Goal: Task Accomplishment & Management: Manage account settings

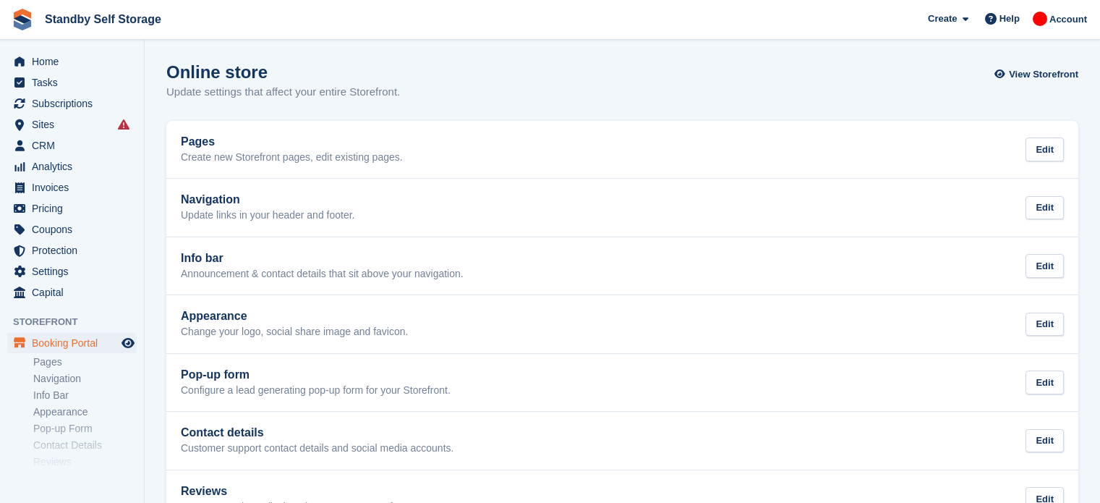
scroll to position [90, 0]
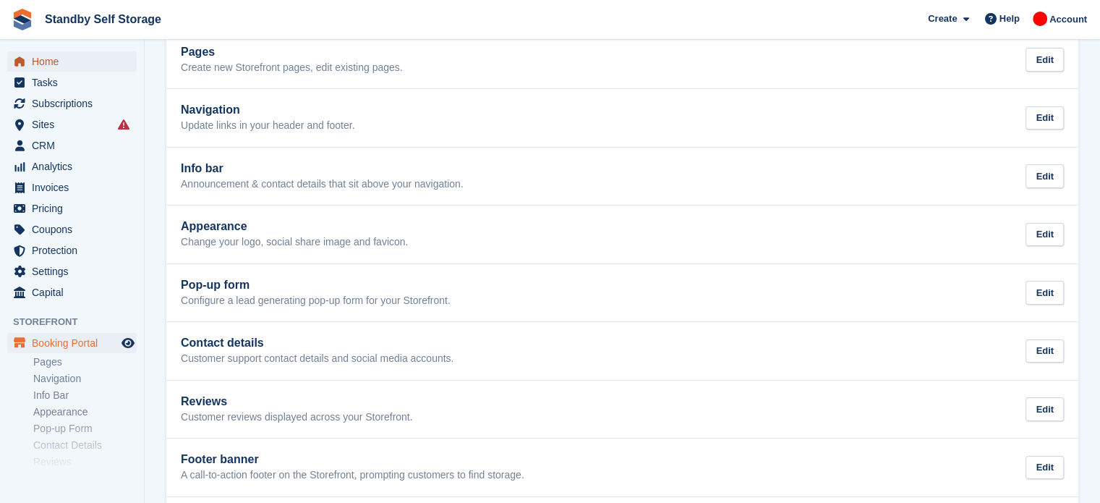
click at [82, 60] on span "Home" at bounding box center [75, 61] width 87 height 20
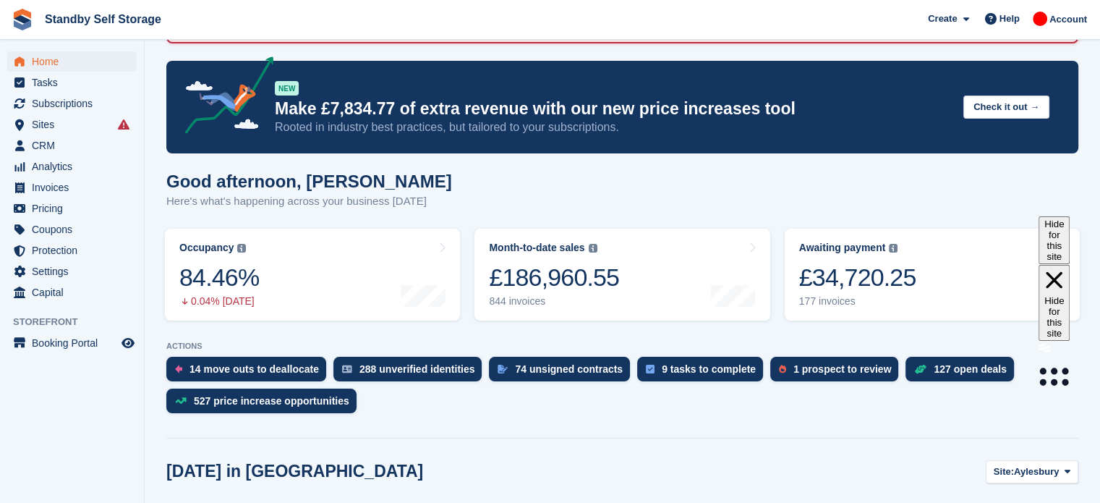
scroll to position [101, 0]
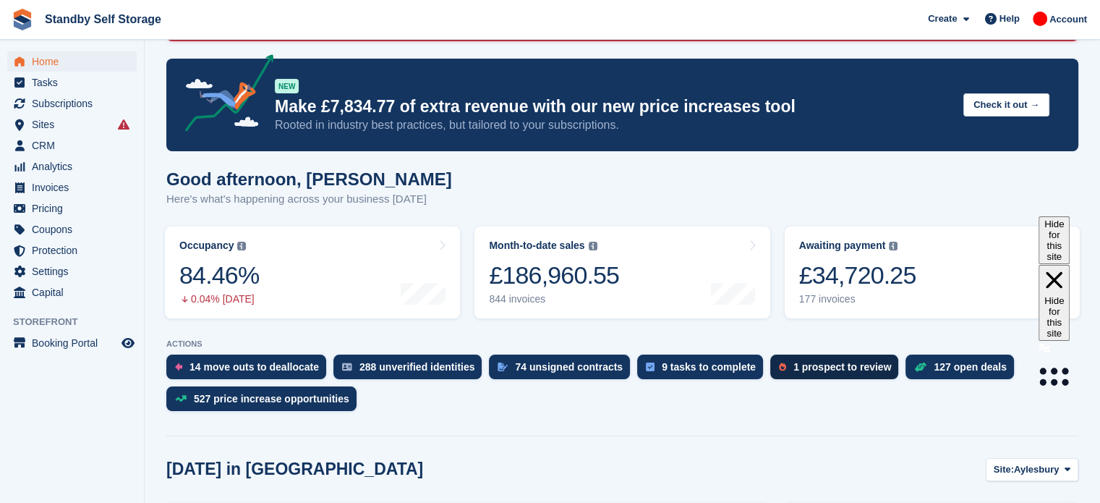
click at [817, 368] on div "1 prospect to review" at bounding box center [843, 367] width 98 height 12
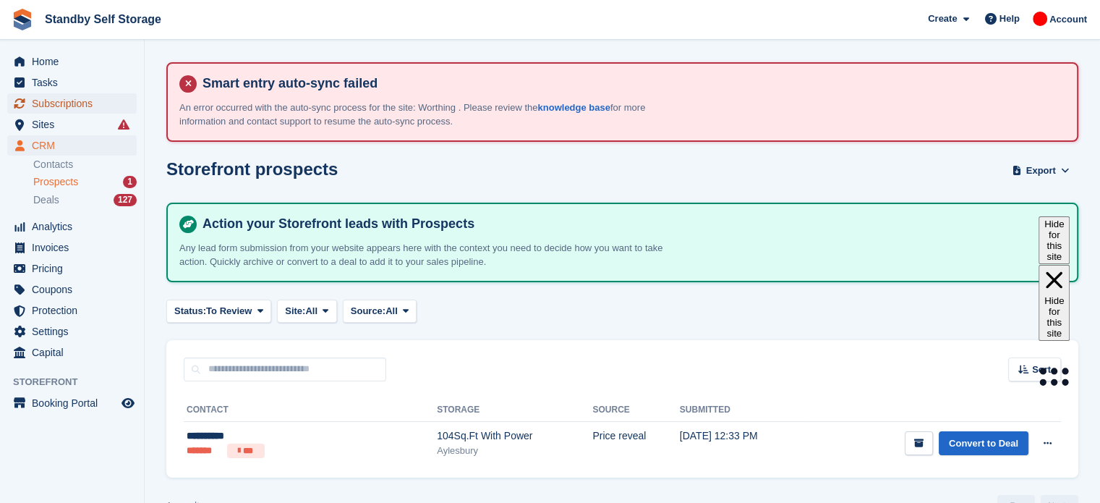
click at [56, 109] on span "Subscriptions" at bounding box center [75, 103] width 87 height 20
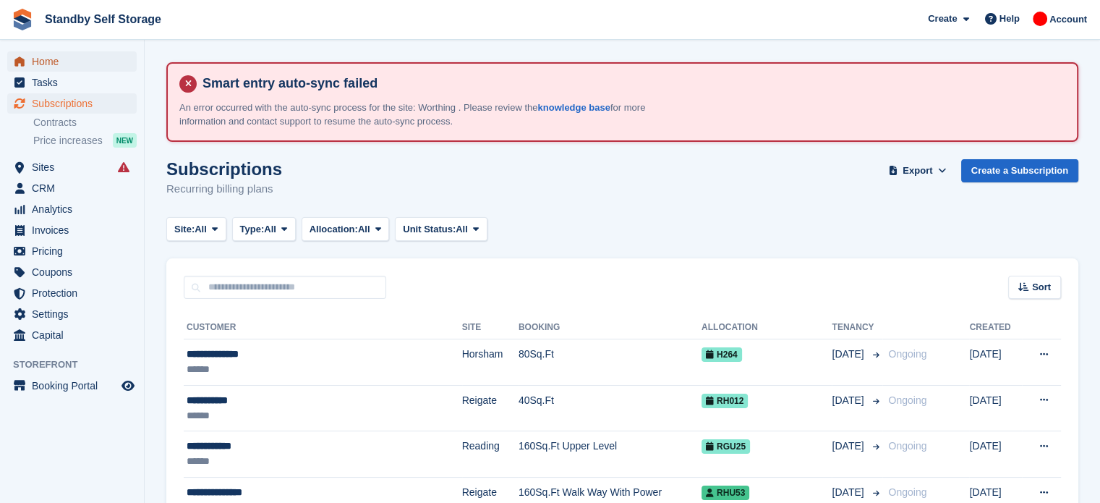
click at [41, 54] on span "Home" at bounding box center [75, 61] width 87 height 20
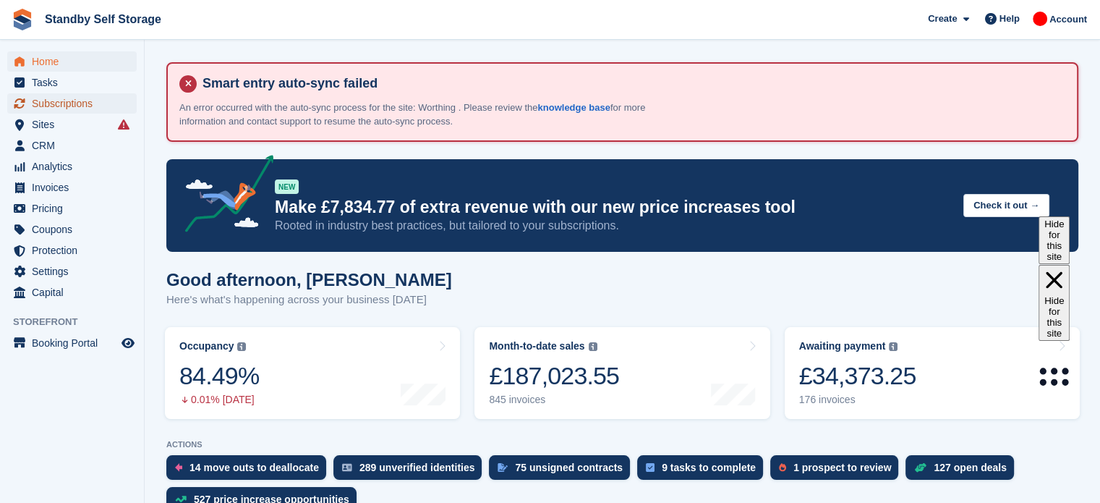
click at [89, 99] on span "Subscriptions" at bounding box center [75, 103] width 87 height 20
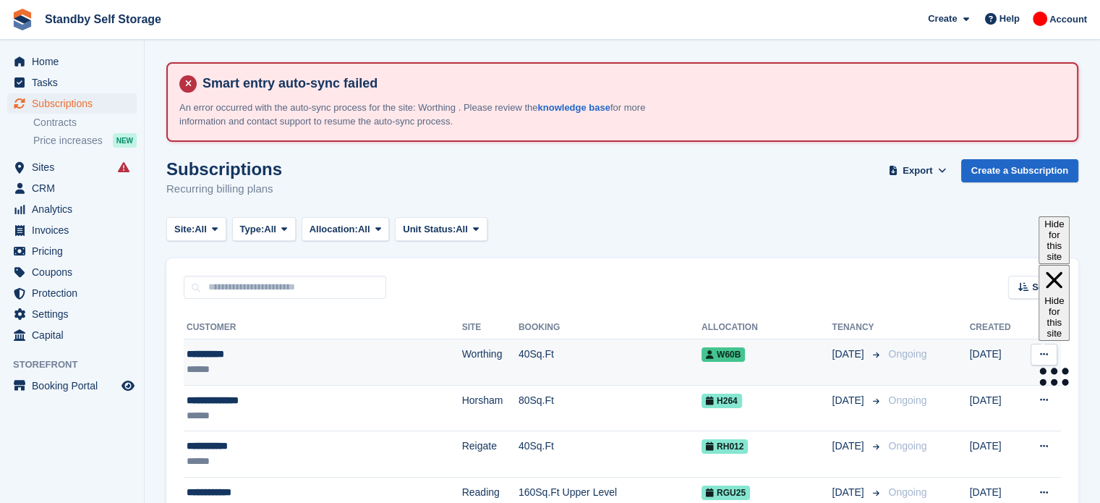
click at [462, 362] on td "Worthing" at bounding box center [490, 362] width 56 height 46
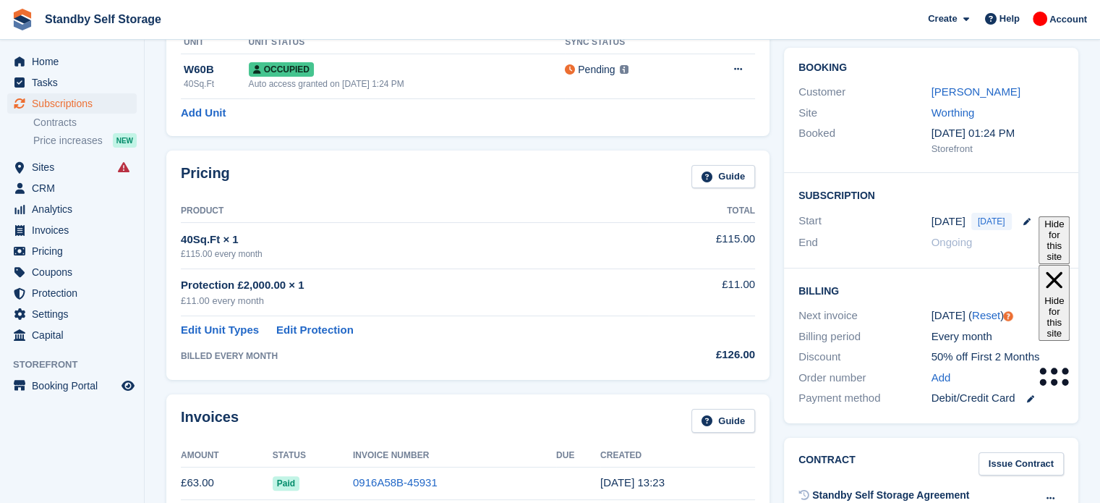
scroll to position [208, 0]
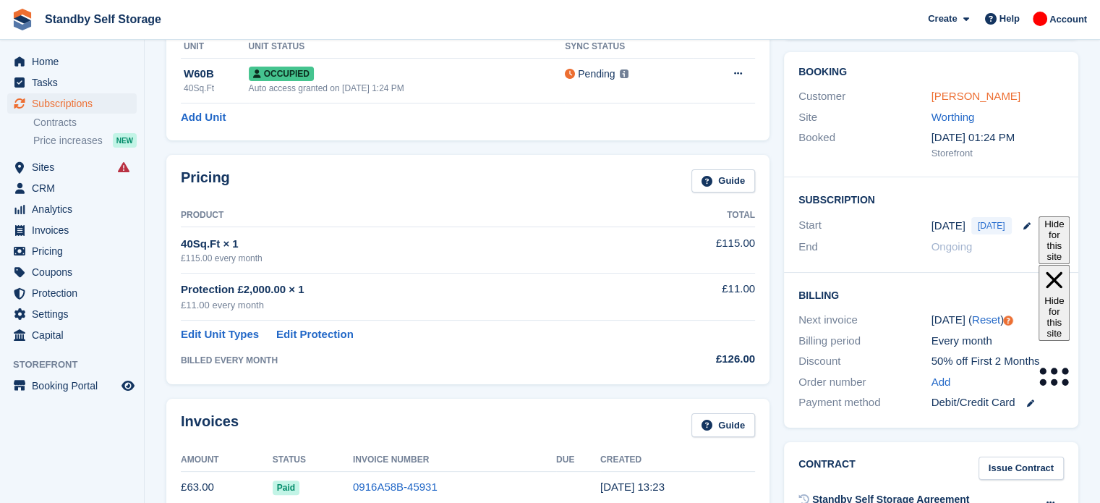
click at [961, 93] on link "[PERSON_NAME]" at bounding box center [976, 96] width 89 height 12
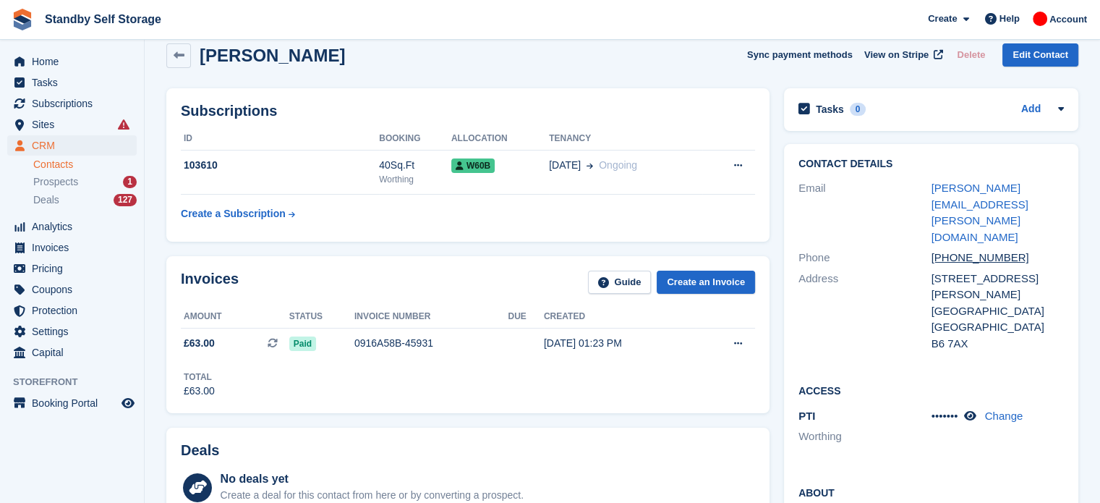
scroll to position [103, 0]
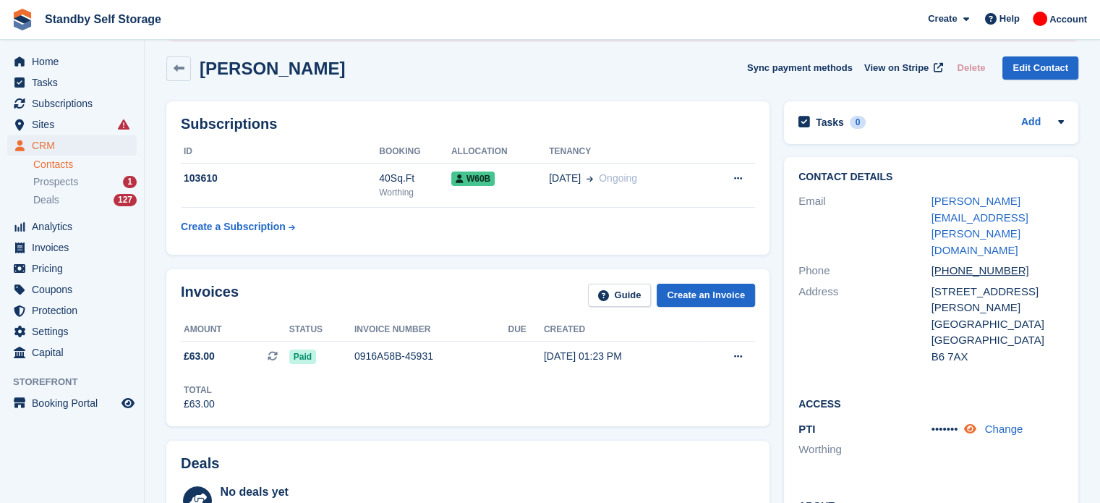
click at [972, 423] on icon at bounding box center [970, 428] width 12 height 11
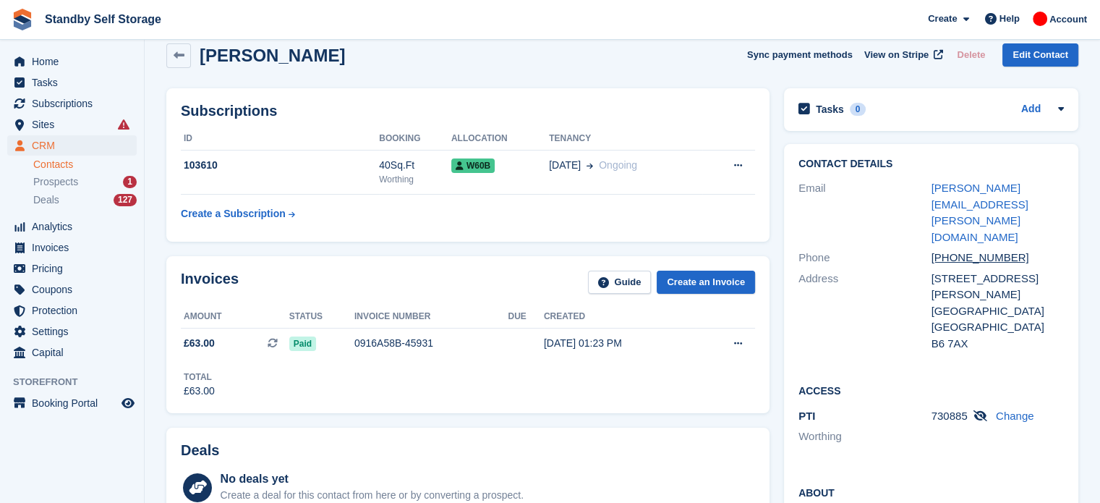
scroll to position [0, 0]
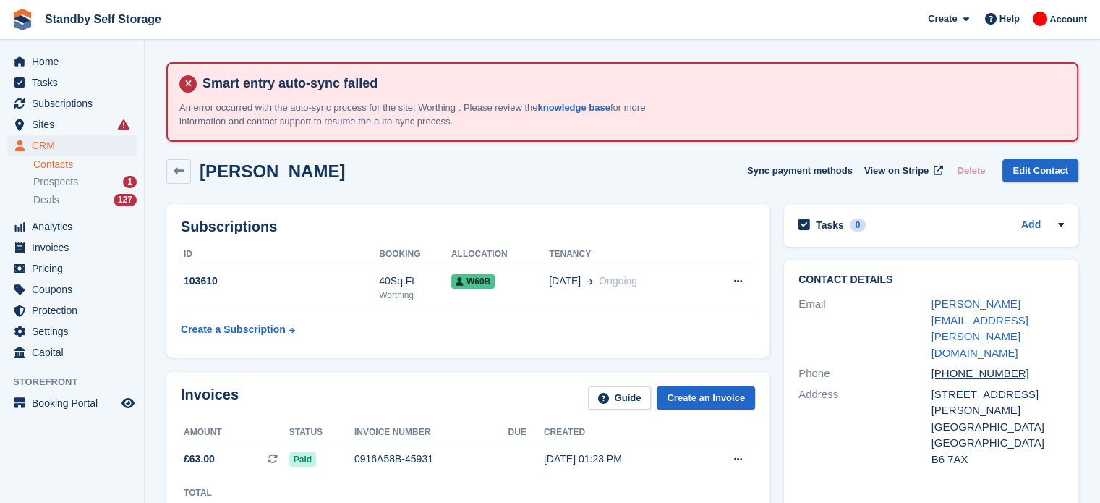
click at [454, 159] on div "Colin King Sync payment methods View on Stripe Delete Edit Contact" at bounding box center [622, 171] width 912 height 25
click at [59, 106] on span "Subscriptions" at bounding box center [75, 103] width 87 height 20
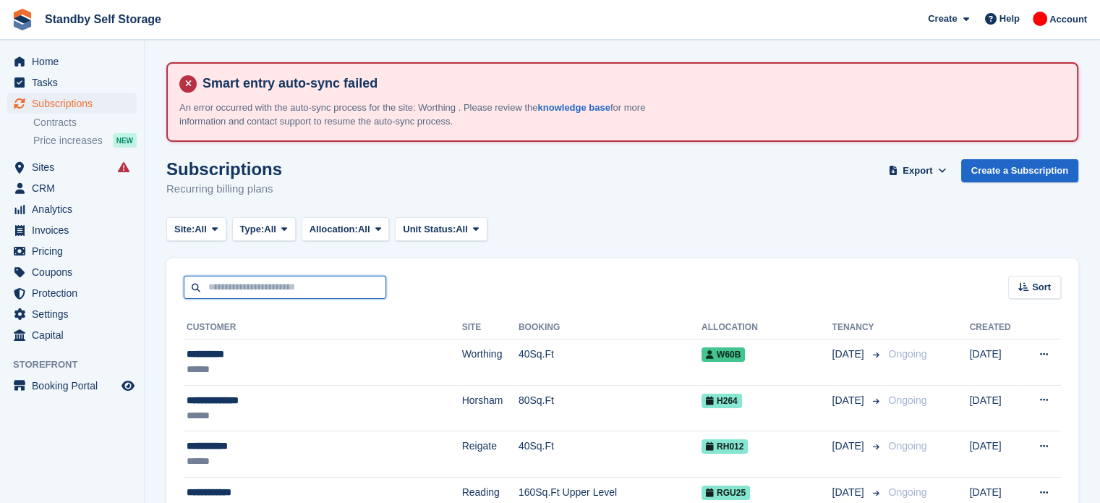
click at [258, 280] on input "text" at bounding box center [285, 288] width 203 height 24
type input "****"
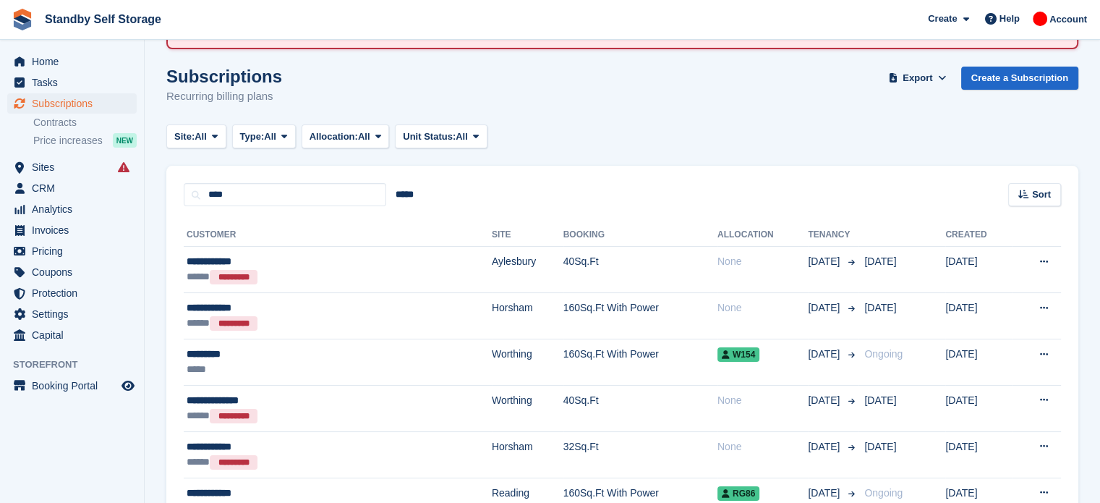
scroll to position [88, 0]
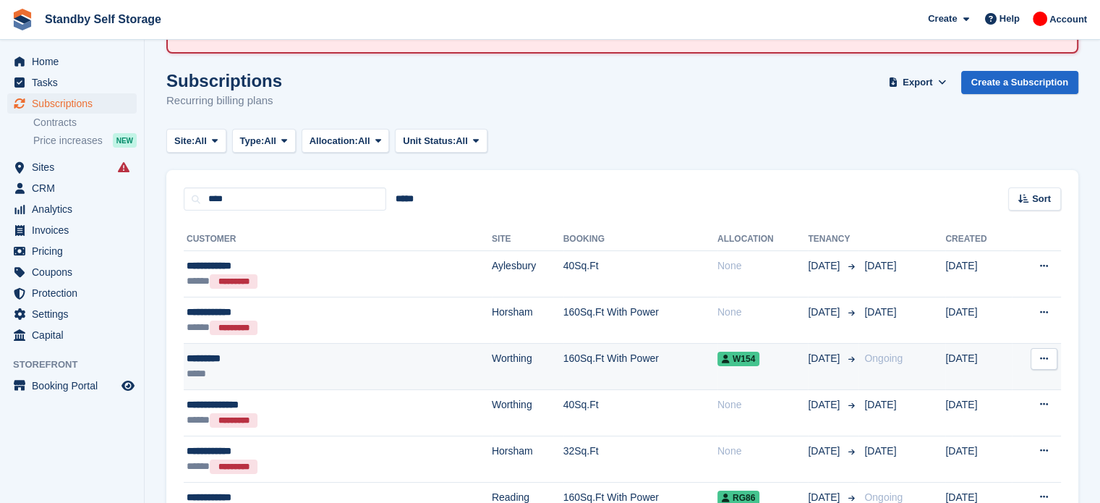
click at [564, 356] on td "160Sq.Ft With Power" at bounding box center [641, 367] width 154 height 46
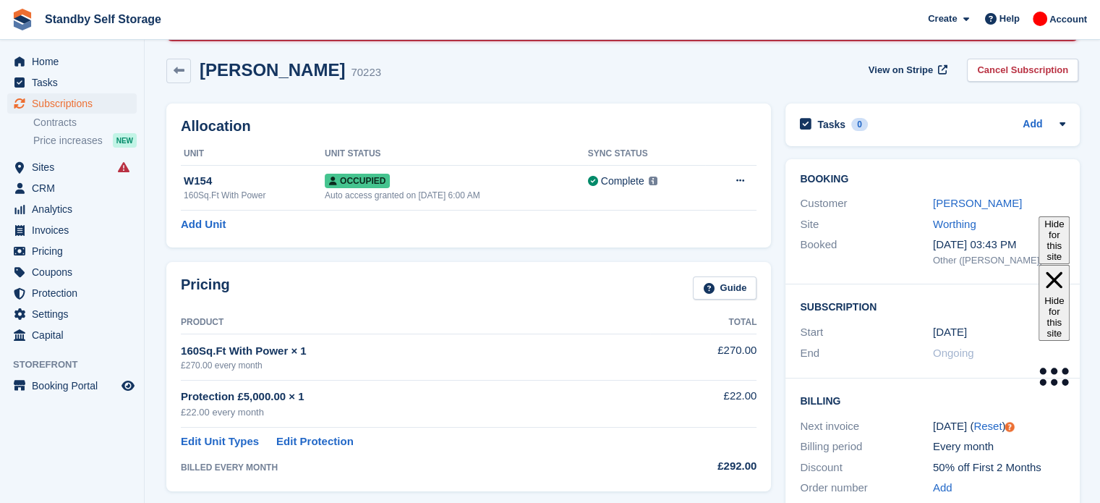
scroll to position [124, 0]
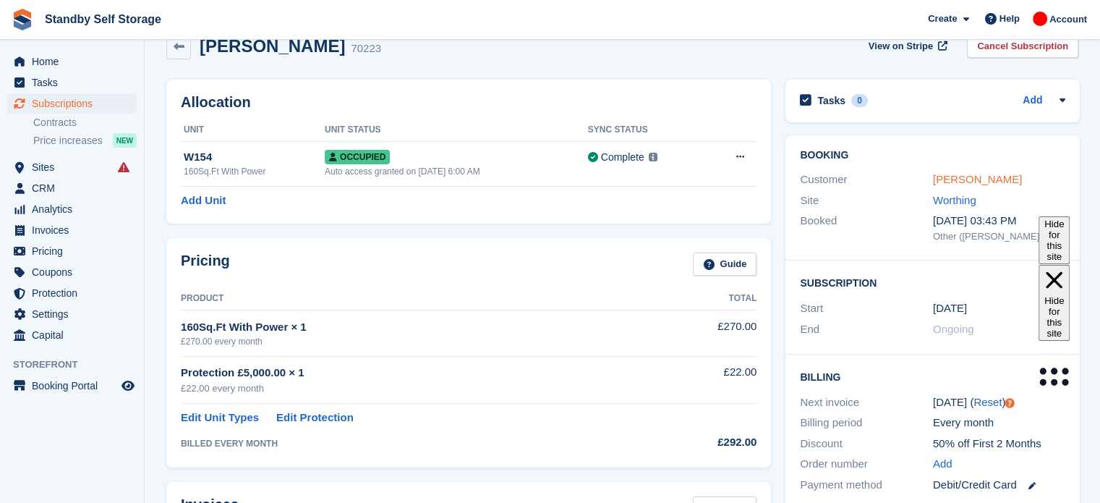
click at [956, 179] on link "Ross Wyld" at bounding box center [977, 179] width 89 height 12
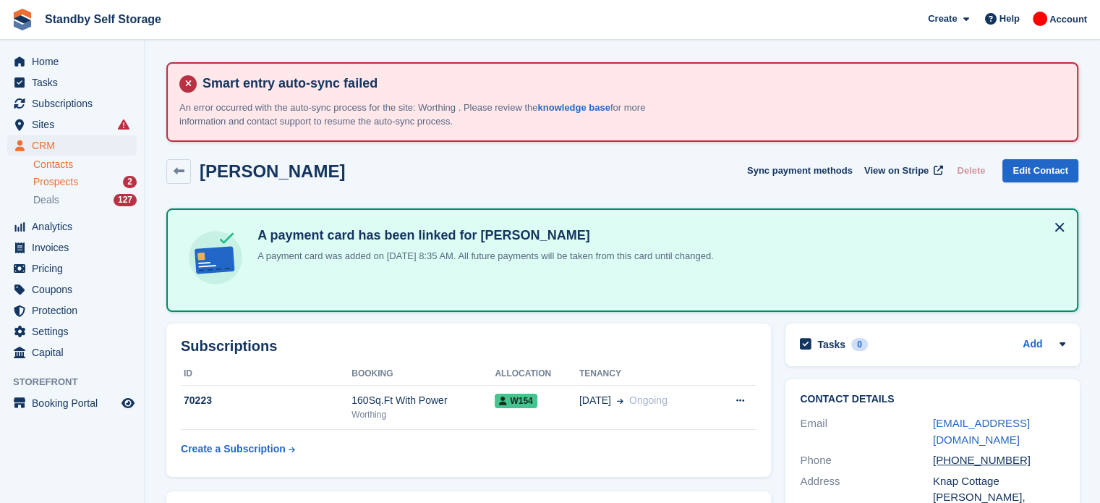
click at [74, 176] on span "Prospects" at bounding box center [55, 182] width 45 height 14
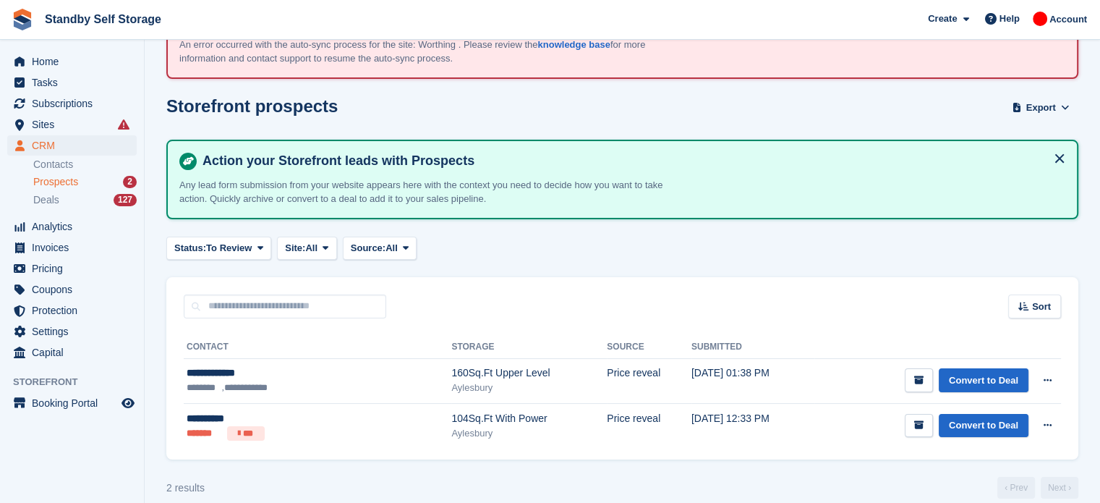
scroll to position [67, 0]
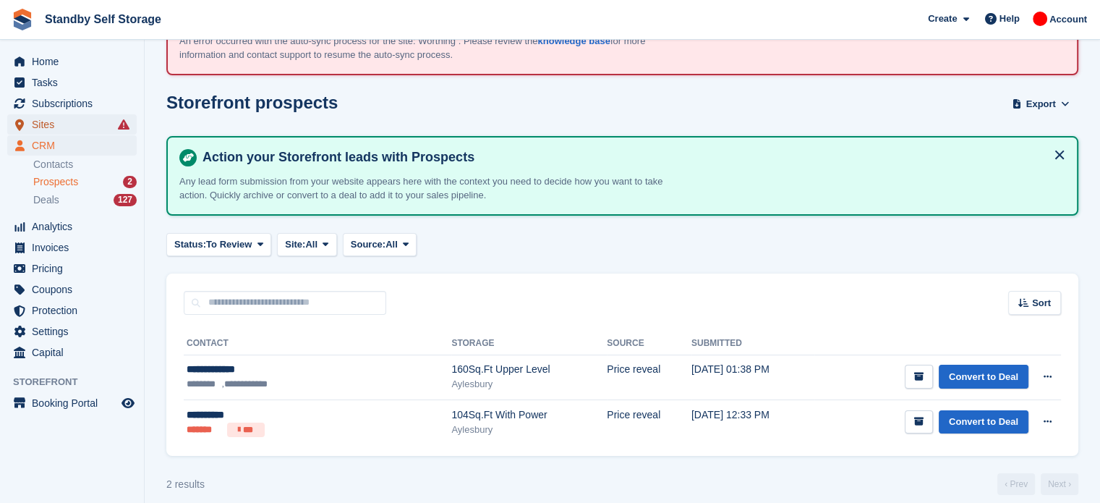
click at [52, 119] on span "Sites" at bounding box center [75, 124] width 87 height 20
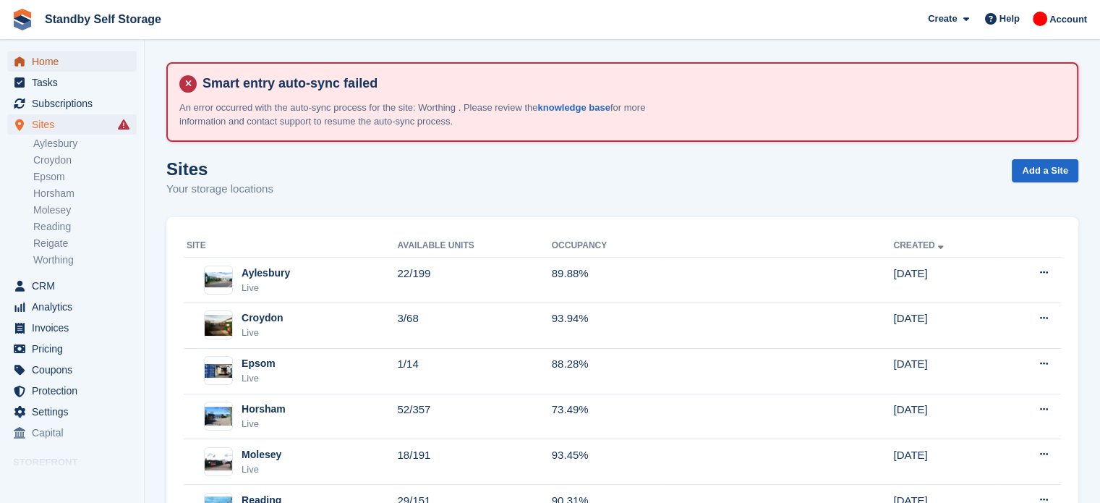
click at [49, 63] on span "Home" at bounding box center [75, 61] width 87 height 20
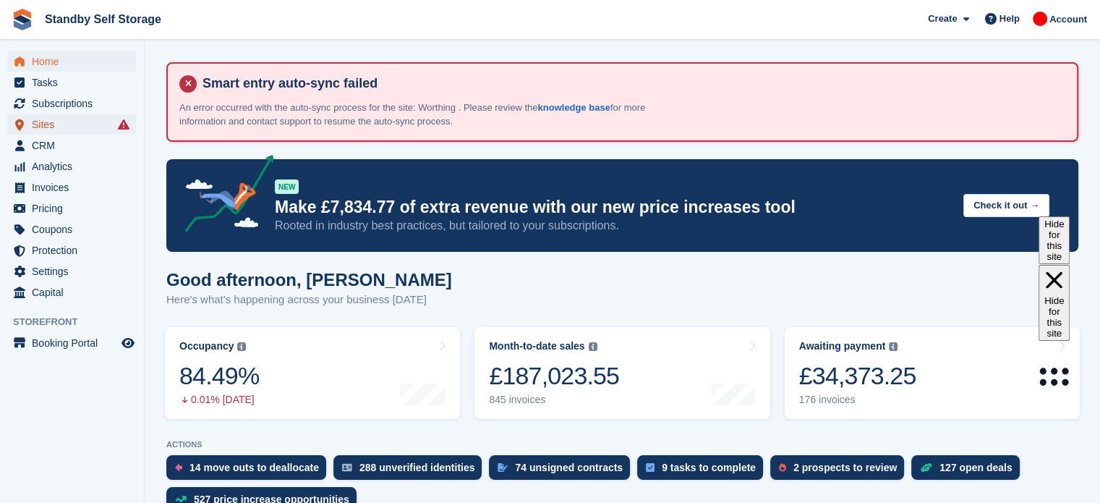
click at [80, 125] on span "Sites" at bounding box center [75, 124] width 87 height 20
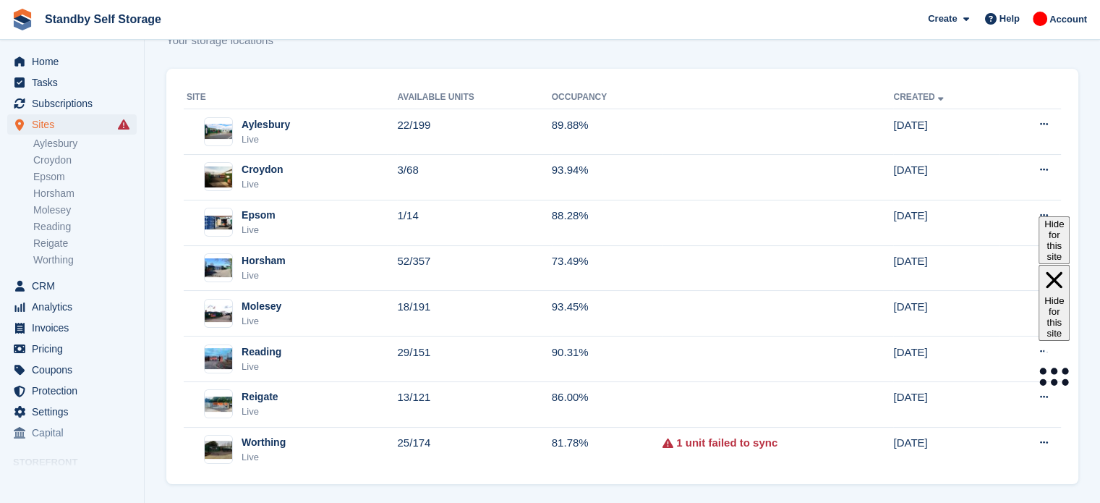
scroll to position [158, 0]
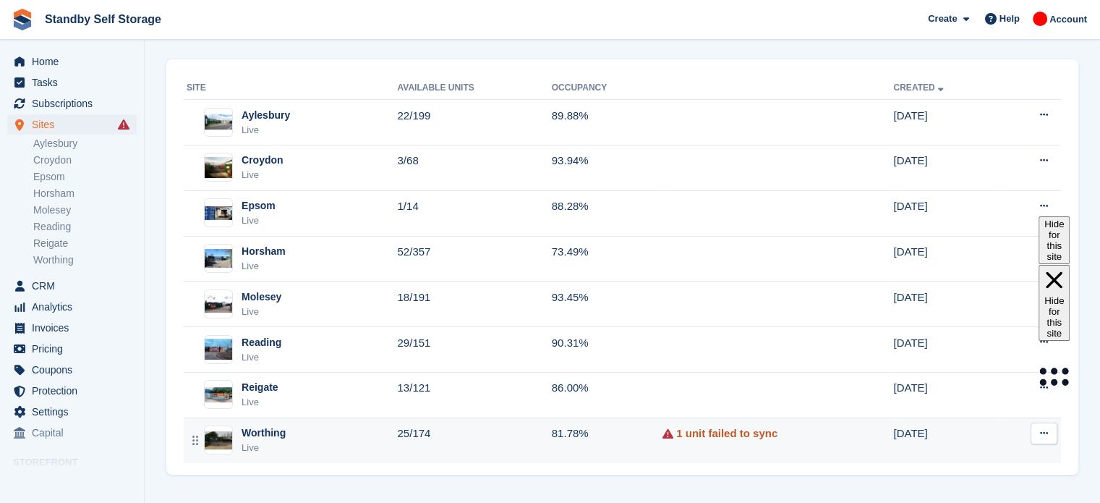
click at [747, 428] on link "1 unit failed to sync" at bounding box center [726, 433] width 101 height 17
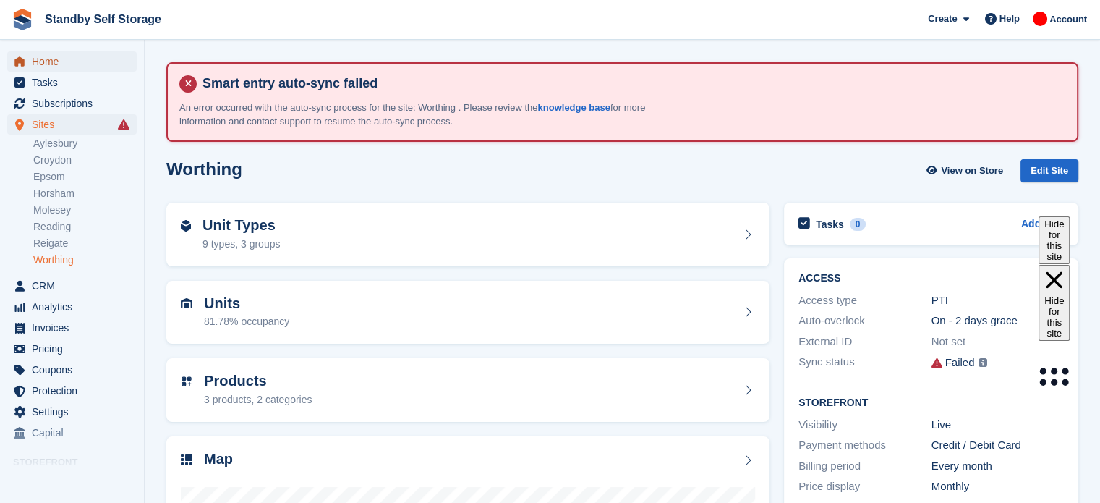
click at [64, 55] on span "Home" at bounding box center [75, 61] width 87 height 20
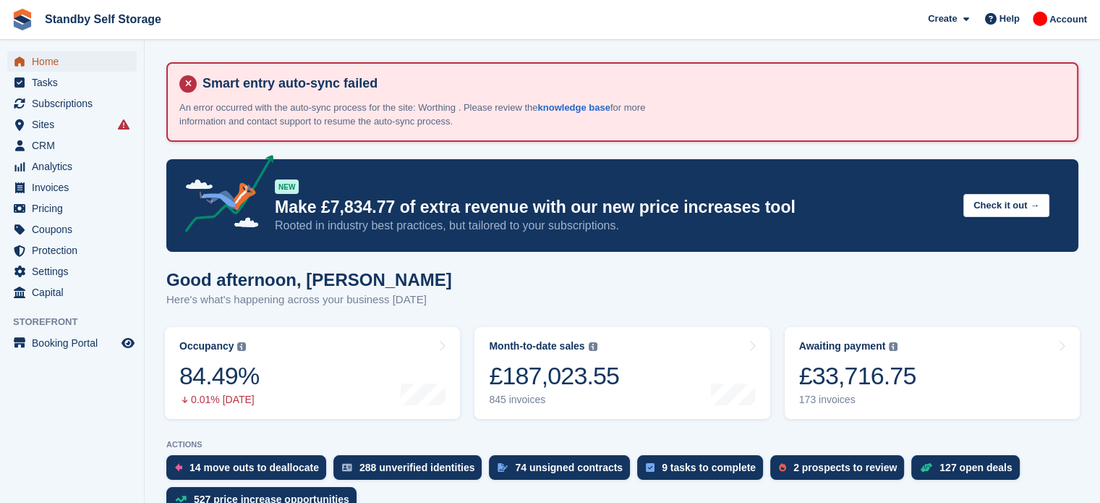
click at [54, 64] on span "Home" at bounding box center [75, 61] width 87 height 20
click at [54, 100] on span "Subscriptions" at bounding box center [75, 103] width 87 height 20
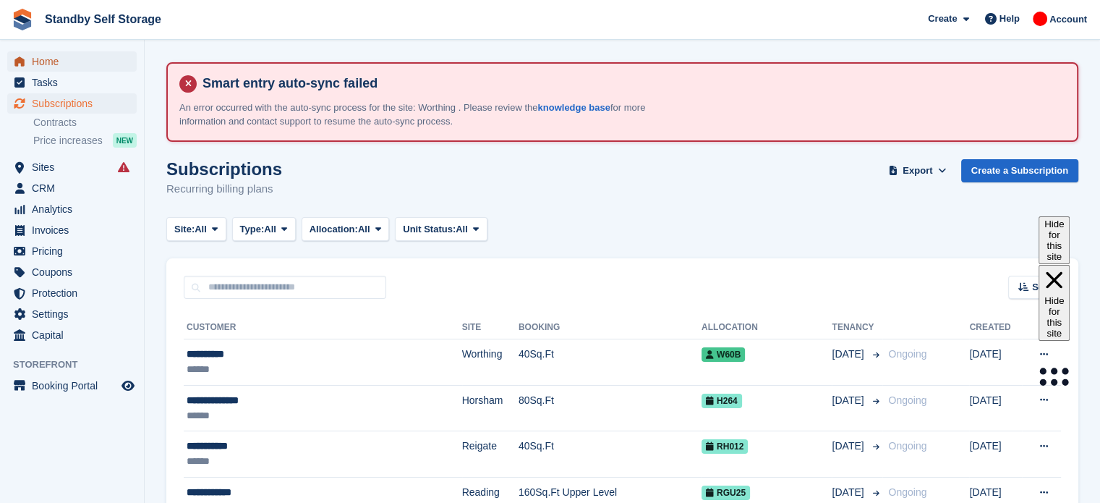
click at [46, 53] on span "Home" at bounding box center [75, 61] width 87 height 20
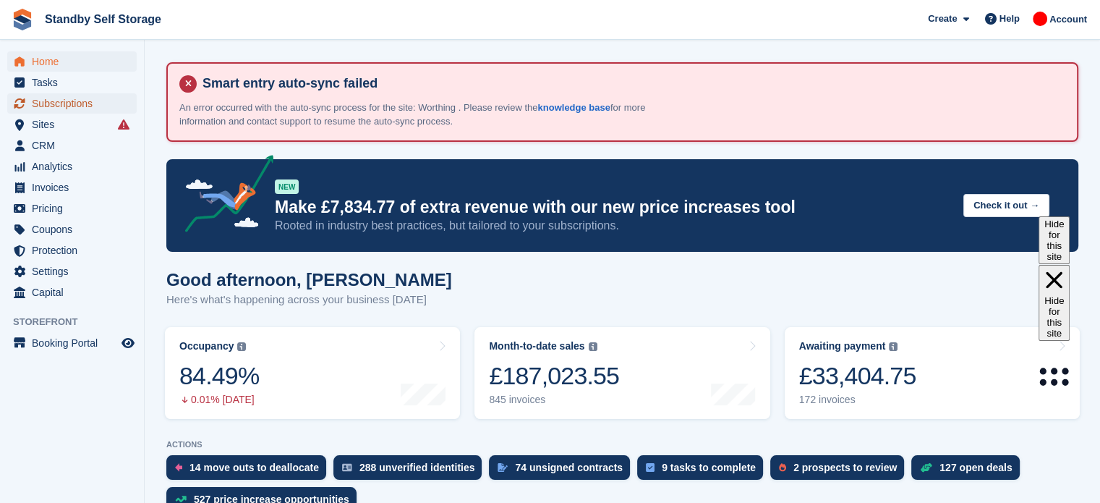
click at [77, 106] on span "Subscriptions" at bounding box center [75, 103] width 87 height 20
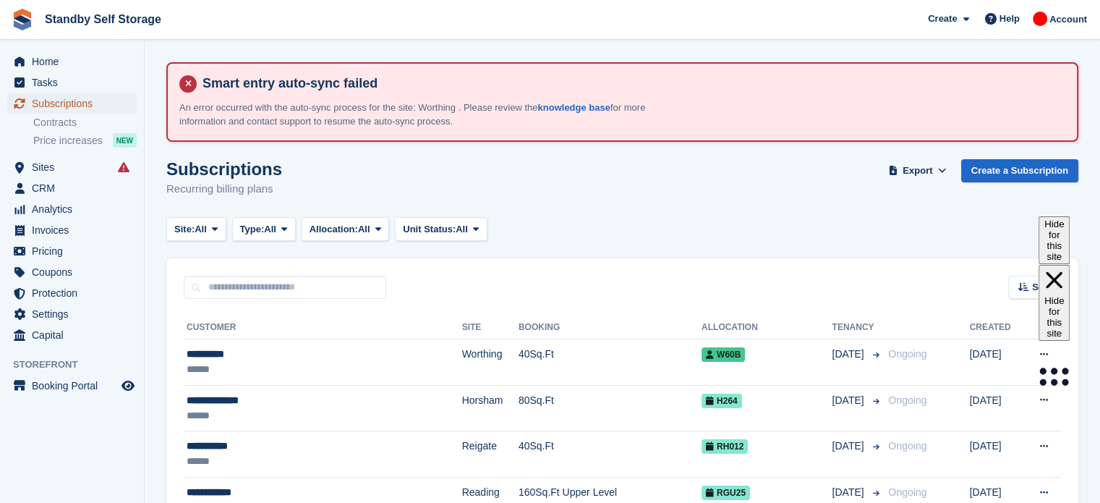
click at [87, 101] on span "Subscriptions" at bounding box center [75, 103] width 87 height 20
click at [93, 64] on span "Home" at bounding box center [75, 61] width 87 height 20
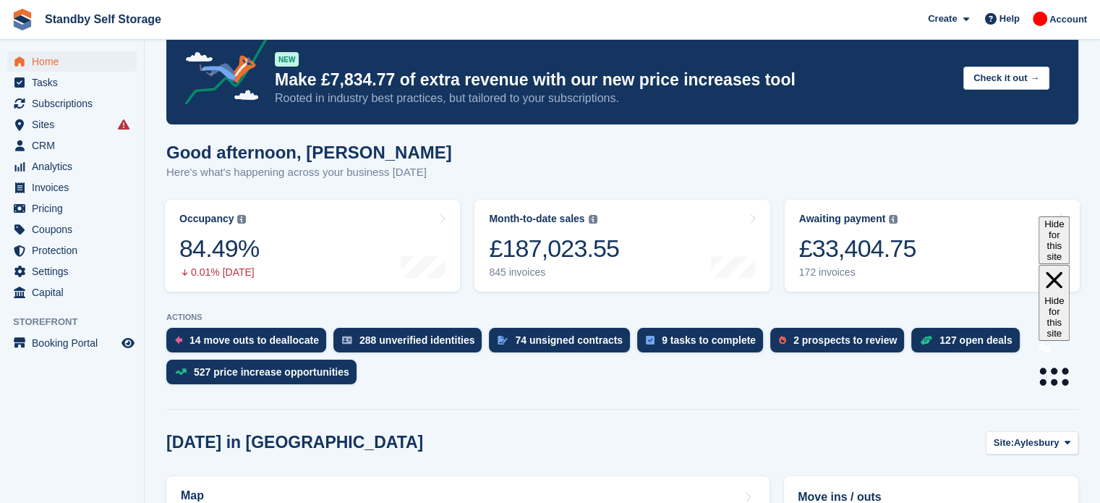
scroll to position [130, 0]
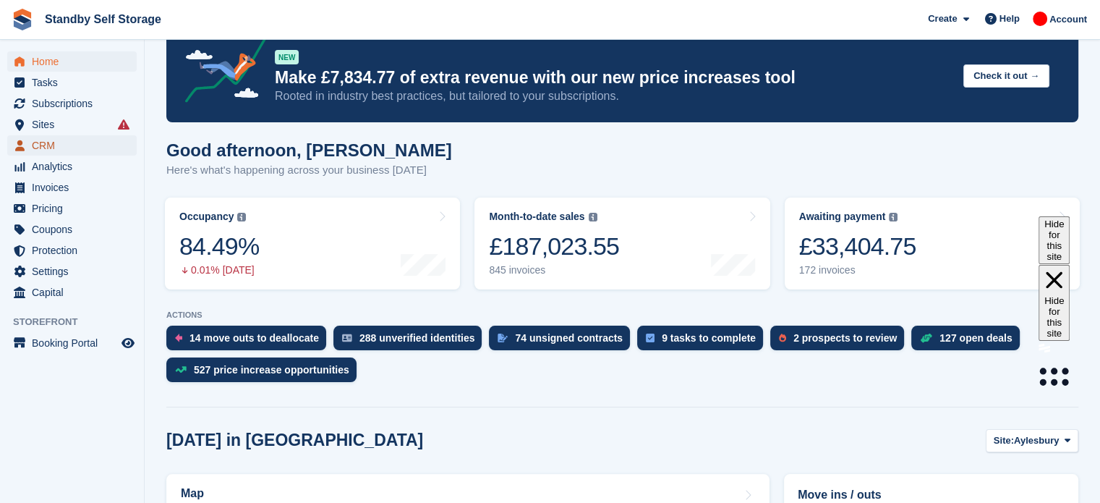
click at [64, 148] on span "CRM" at bounding box center [75, 145] width 87 height 20
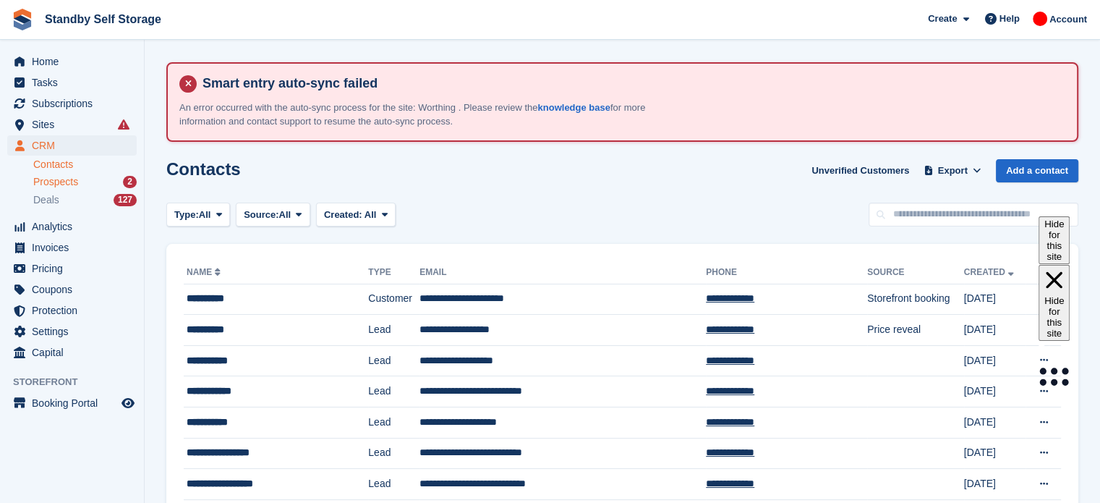
click at [74, 188] on span "Prospects" at bounding box center [55, 182] width 45 height 14
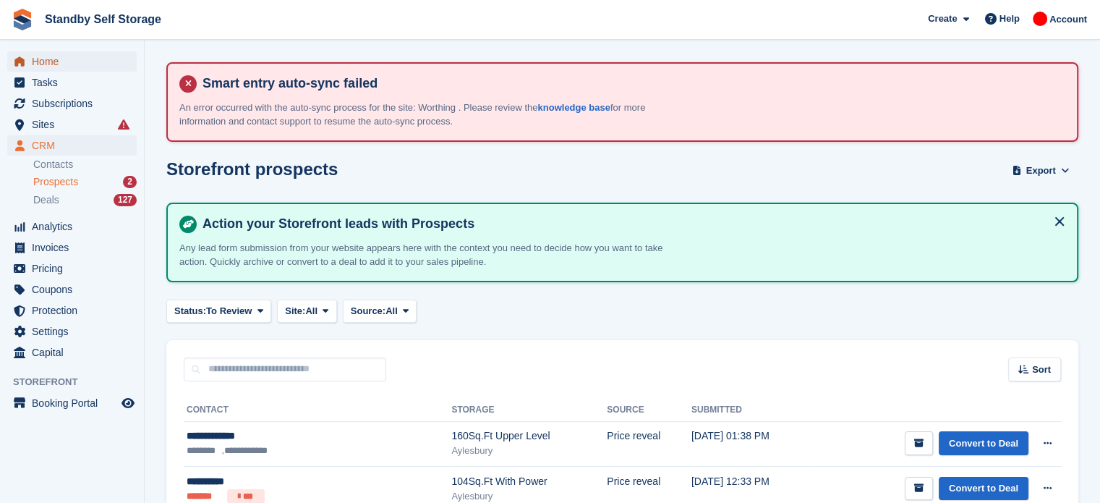
click at [63, 65] on span "Home" at bounding box center [75, 61] width 87 height 20
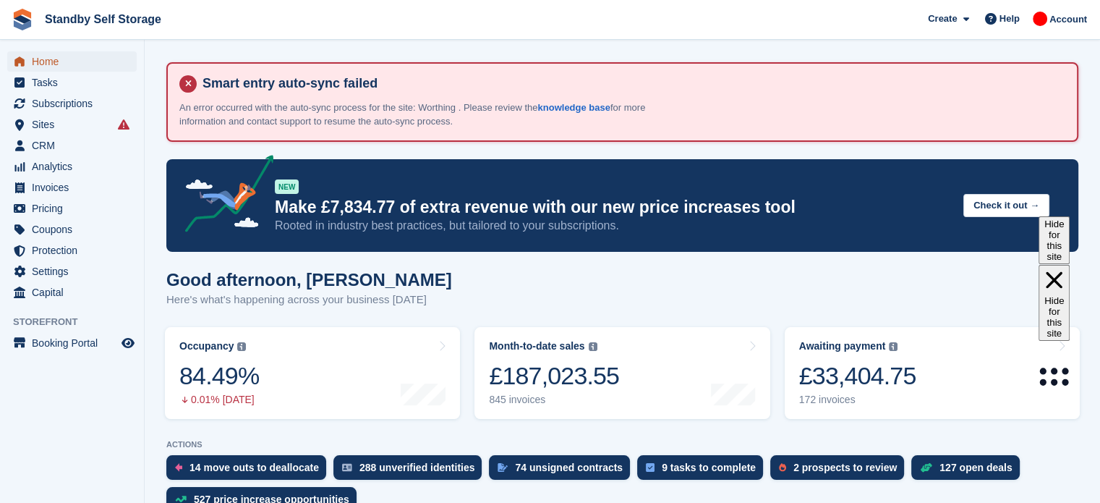
click at [54, 67] on span "Home" at bounding box center [75, 61] width 87 height 20
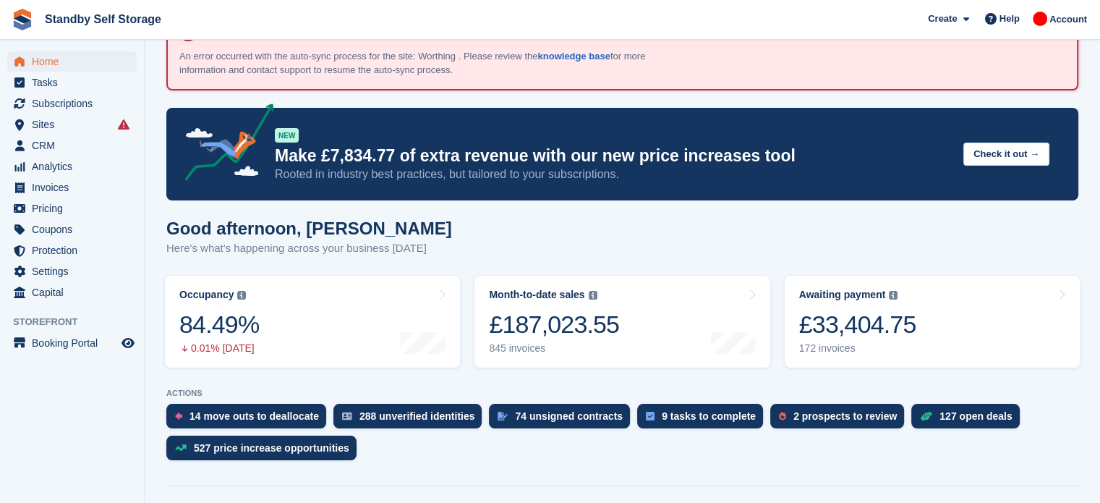
scroll to position [49, 0]
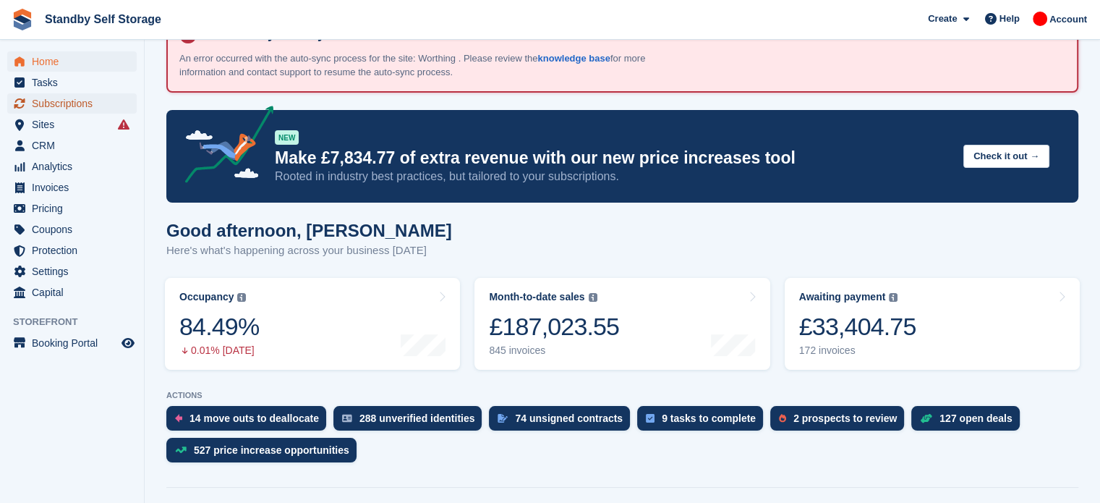
click at [79, 112] on span "Subscriptions" at bounding box center [75, 103] width 87 height 20
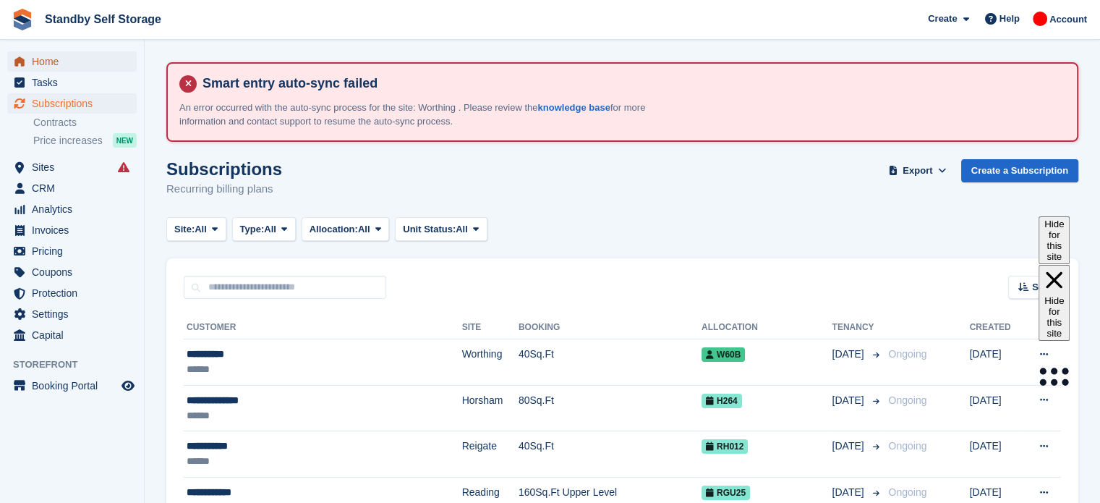
click at [67, 59] on span "Home" at bounding box center [75, 61] width 87 height 20
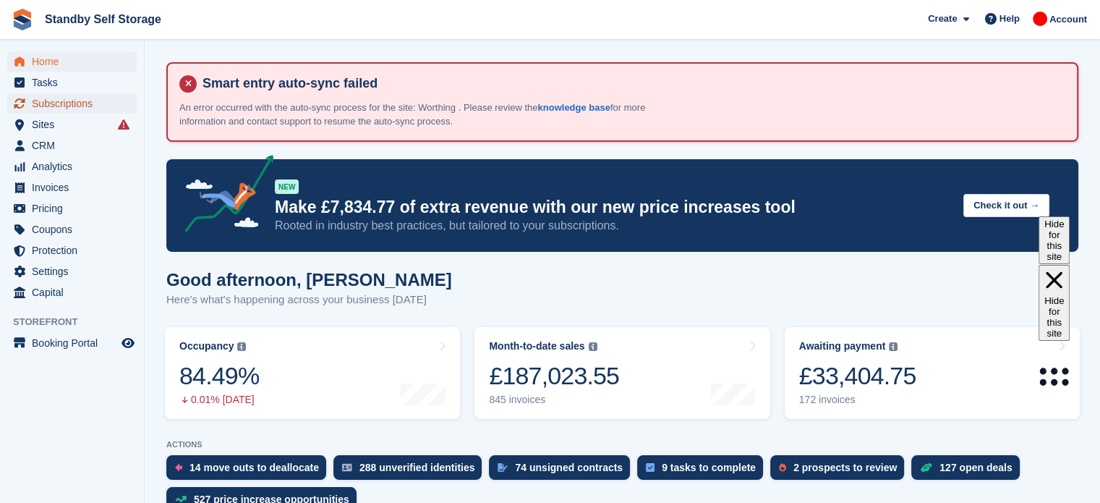
click at [82, 104] on span "Subscriptions" at bounding box center [75, 103] width 87 height 20
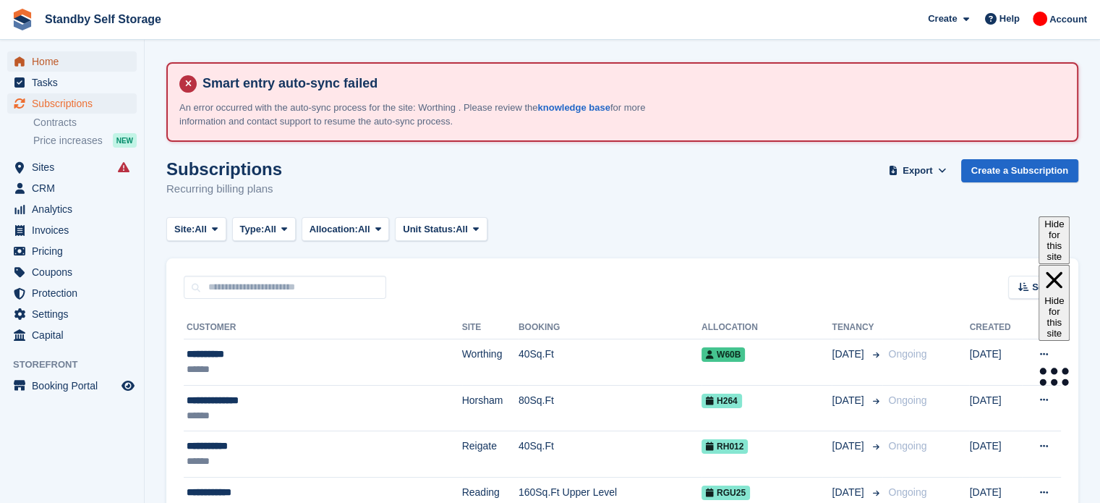
click at [72, 61] on span "Home" at bounding box center [75, 61] width 87 height 20
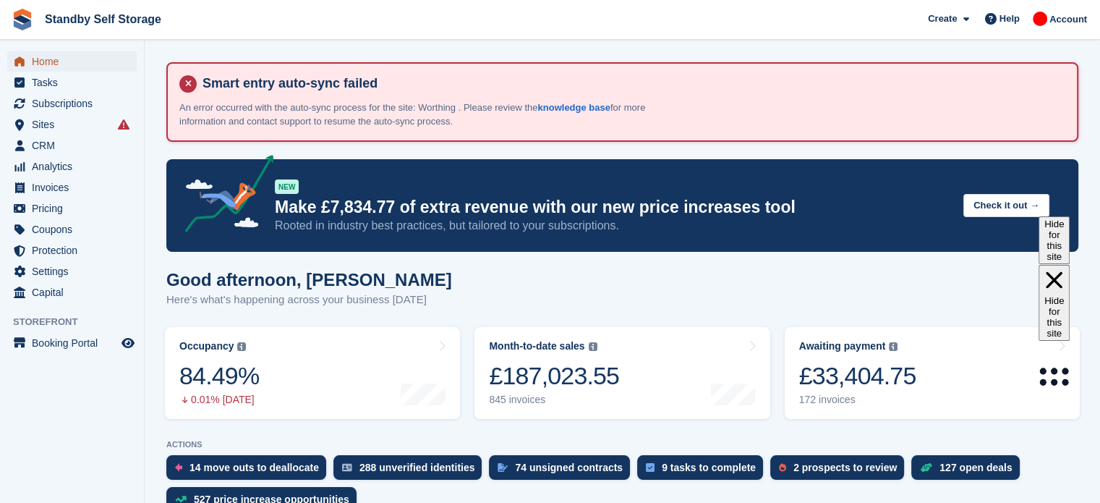
click at [35, 62] on span "Home" at bounding box center [75, 61] width 87 height 20
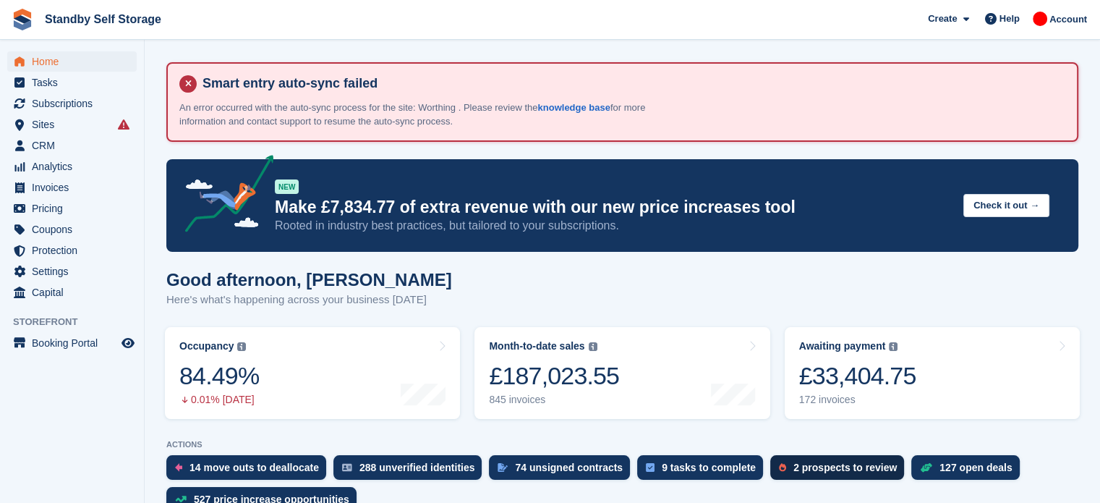
click at [794, 462] on div "2 prospects to review" at bounding box center [845, 468] width 103 height 12
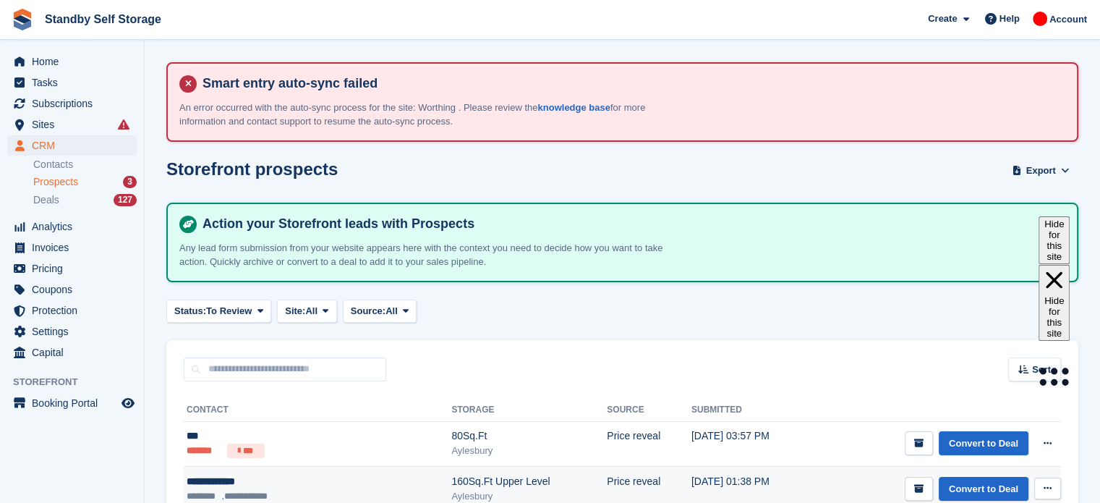
click at [451, 483] on div "160Sq.Ft Upper Level" at bounding box center [529, 481] width 156 height 15
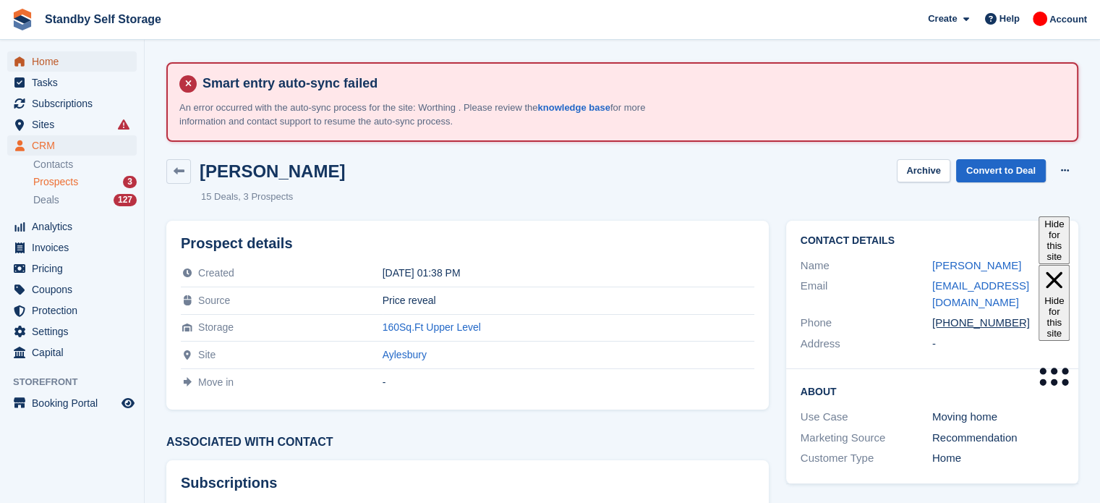
click at [40, 59] on span "Home" at bounding box center [75, 61] width 87 height 20
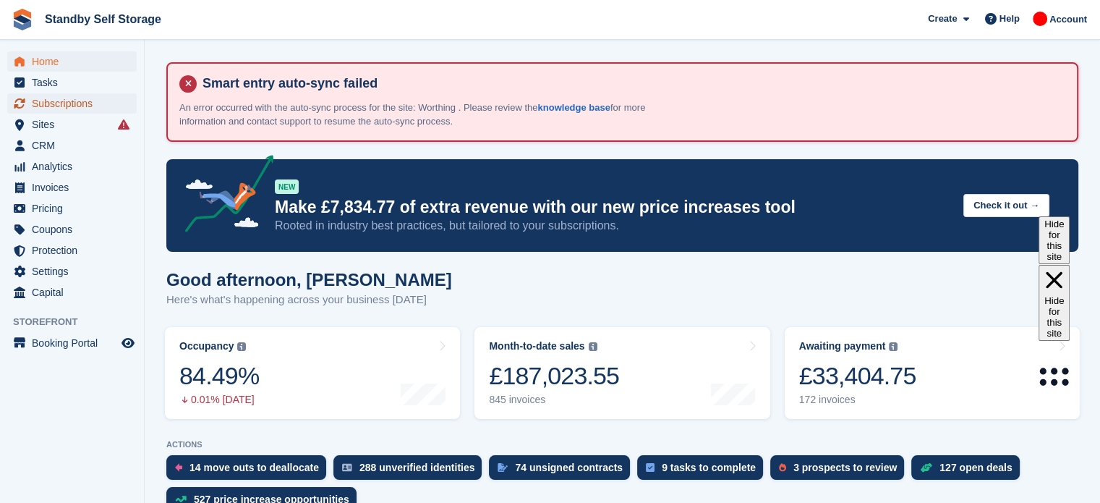
click at [65, 101] on span "Subscriptions" at bounding box center [75, 103] width 87 height 20
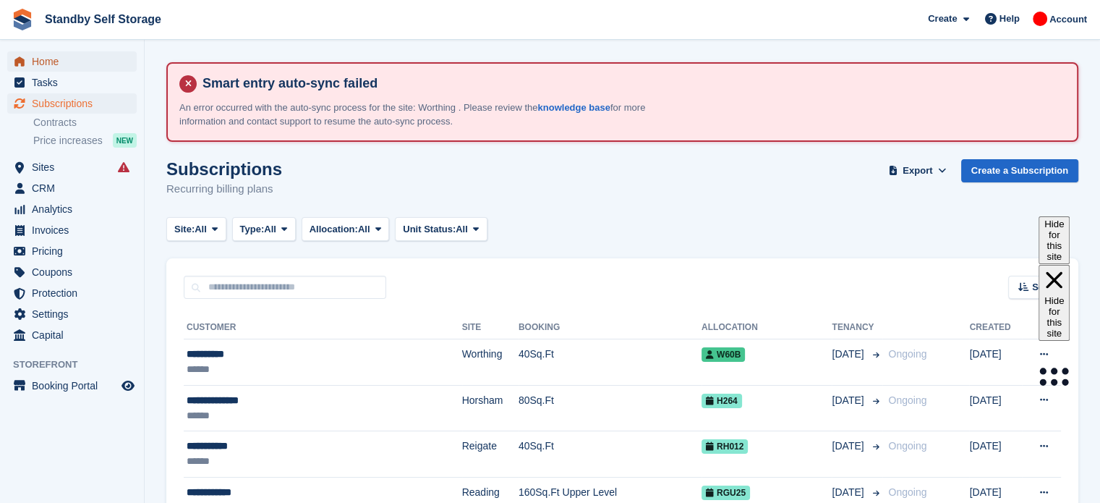
click at [52, 61] on span "Home" at bounding box center [75, 61] width 87 height 20
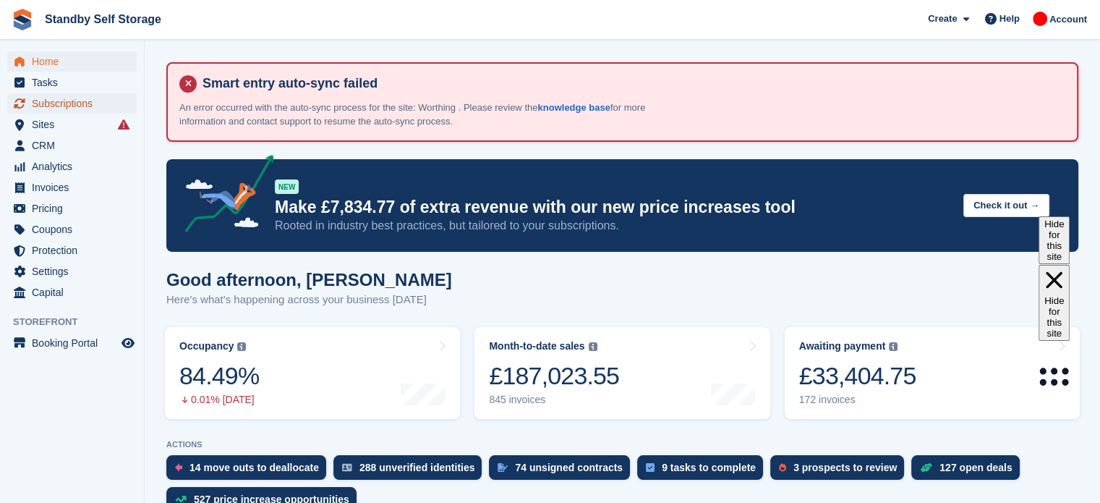
click at [93, 102] on span "Subscriptions" at bounding box center [75, 103] width 87 height 20
